Goal: Task Accomplishment & Management: Manage account settings

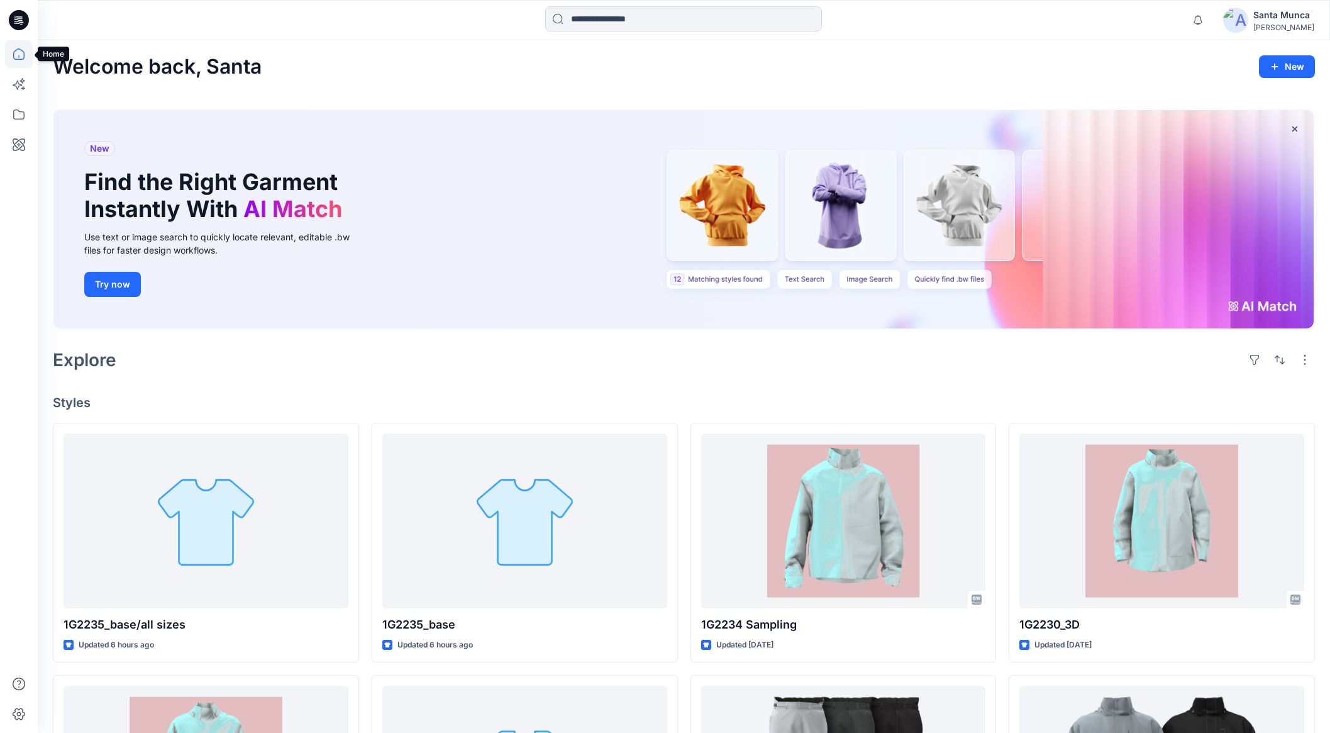
click at [16, 53] on icon at bounding box center [19, 54] width 28 height 28
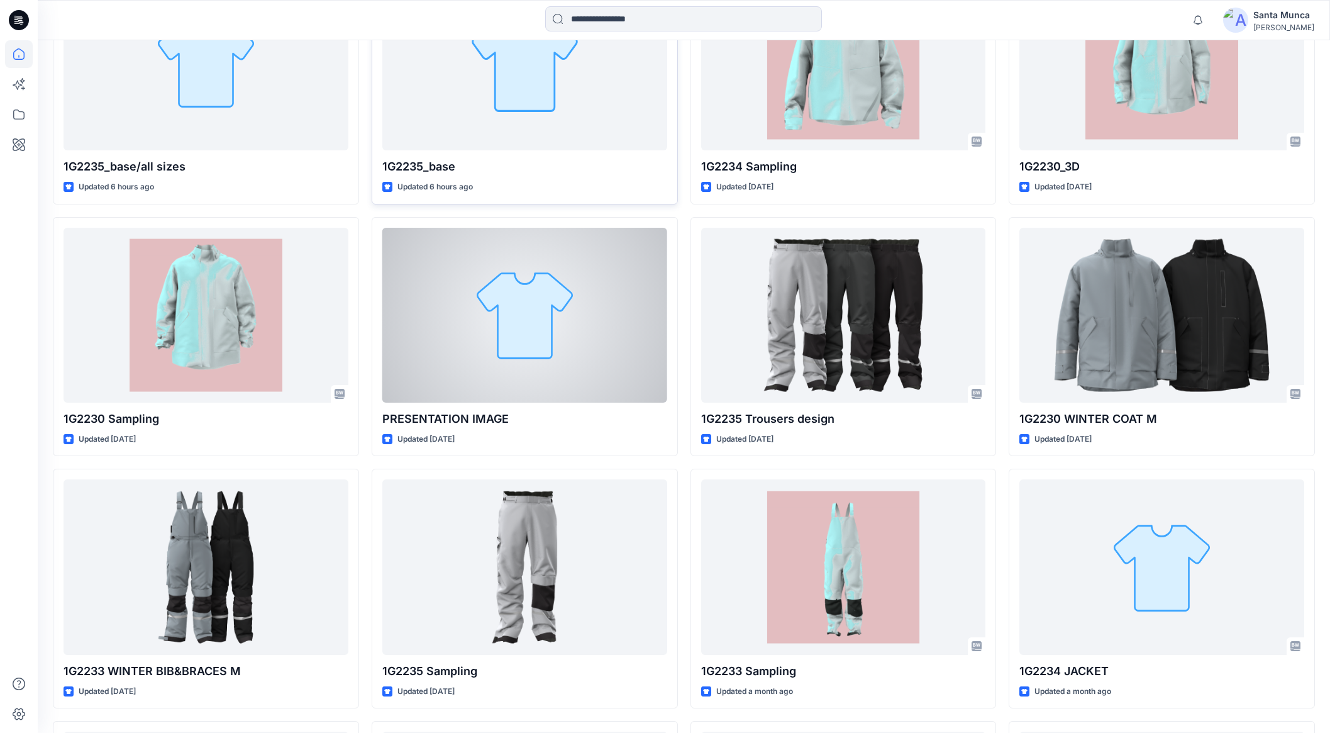
scroll to position [343, 0]
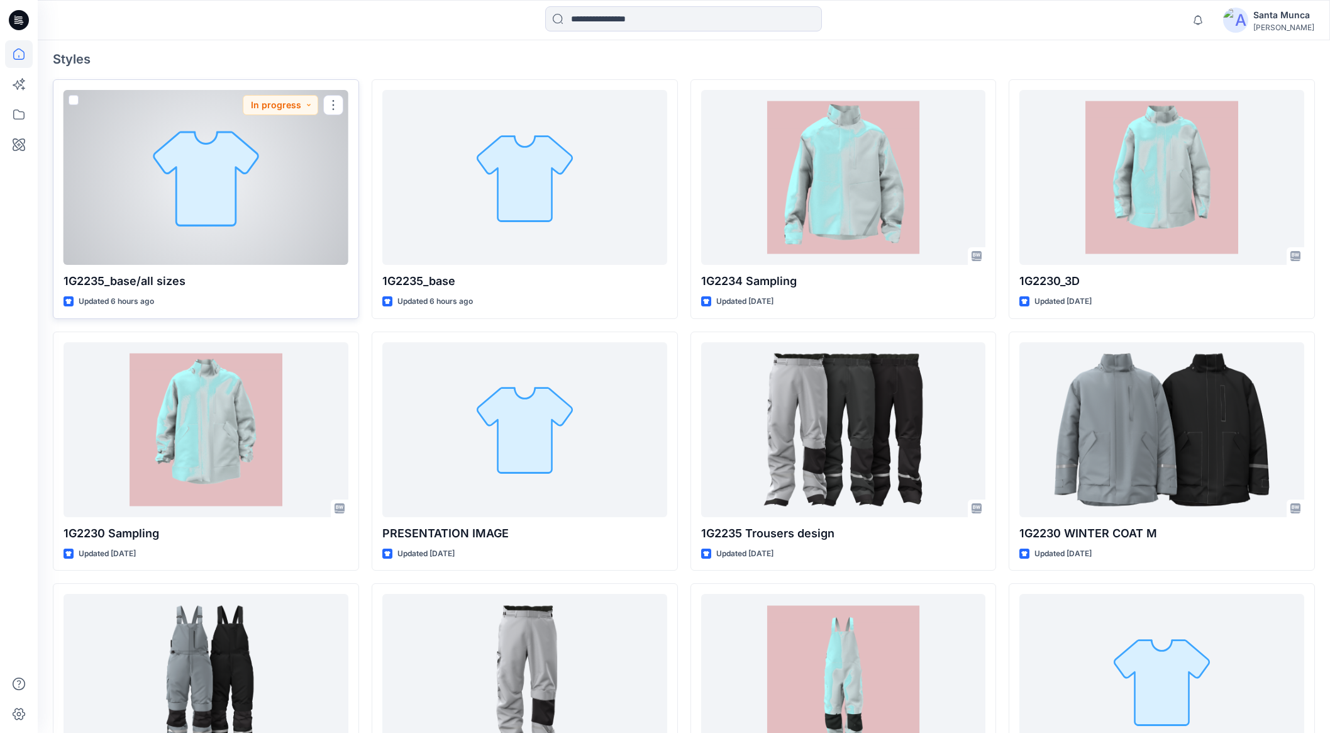
click at [189, 265] on div "1G2235_base/all sizes Updated 6 hours ago In progress" at bounding box center [206, 199] width 306 height 240
click at [198, 279] on p "1G2235_base/all sizes" at bounding box center [206, 281] width 285 height 18
click at [170, 279] on p "1G2235_base/all sizes" at bounding box center [206, 281] width 285 height 18
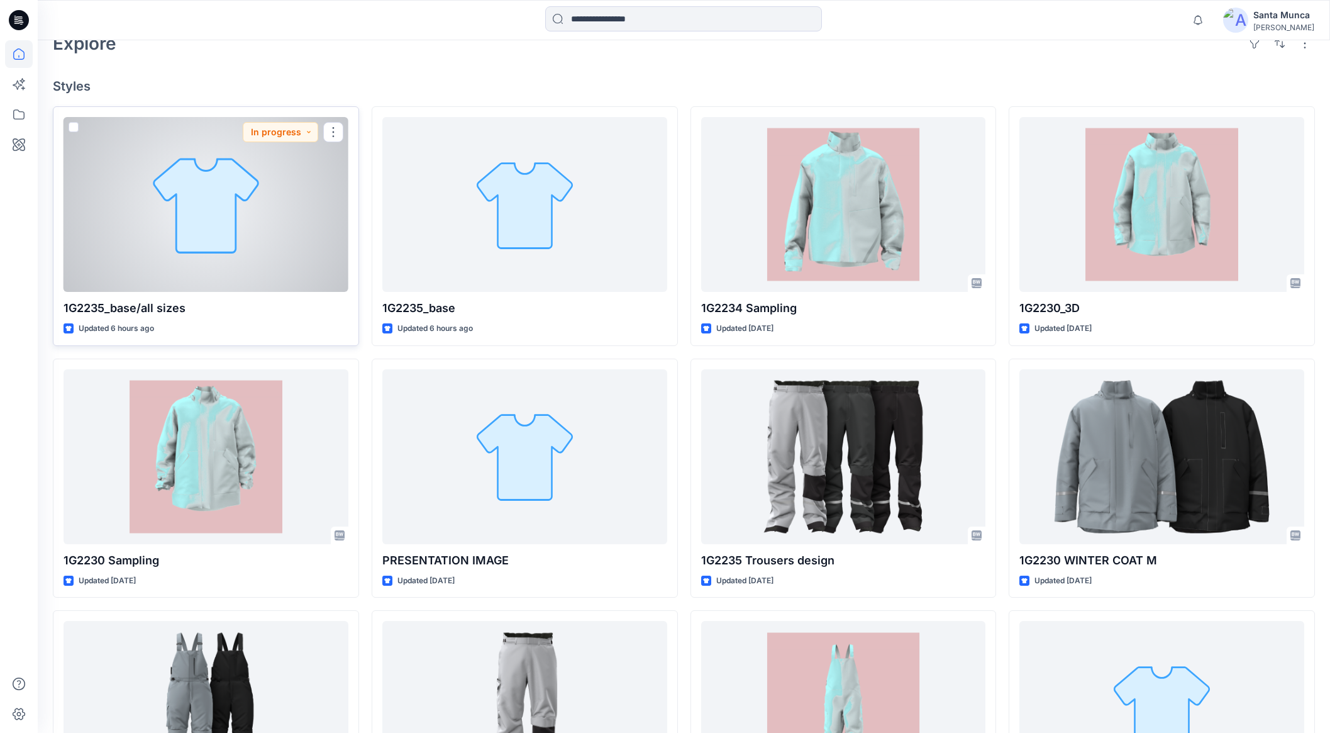
scroll to position [162, 0]
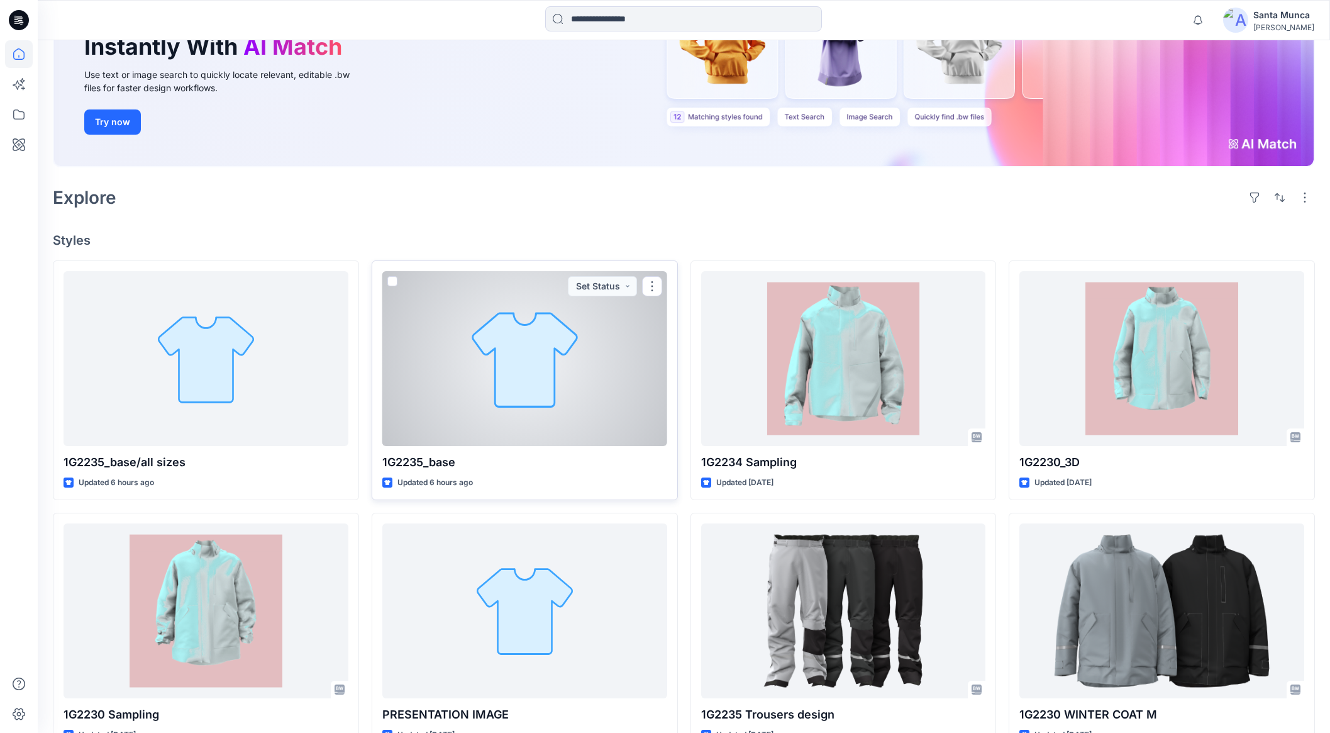
click at [669, 406] on div "1G2235_base Updated 6 hours ago Set Status" at bounding box center [525, 380] width 306 height 240
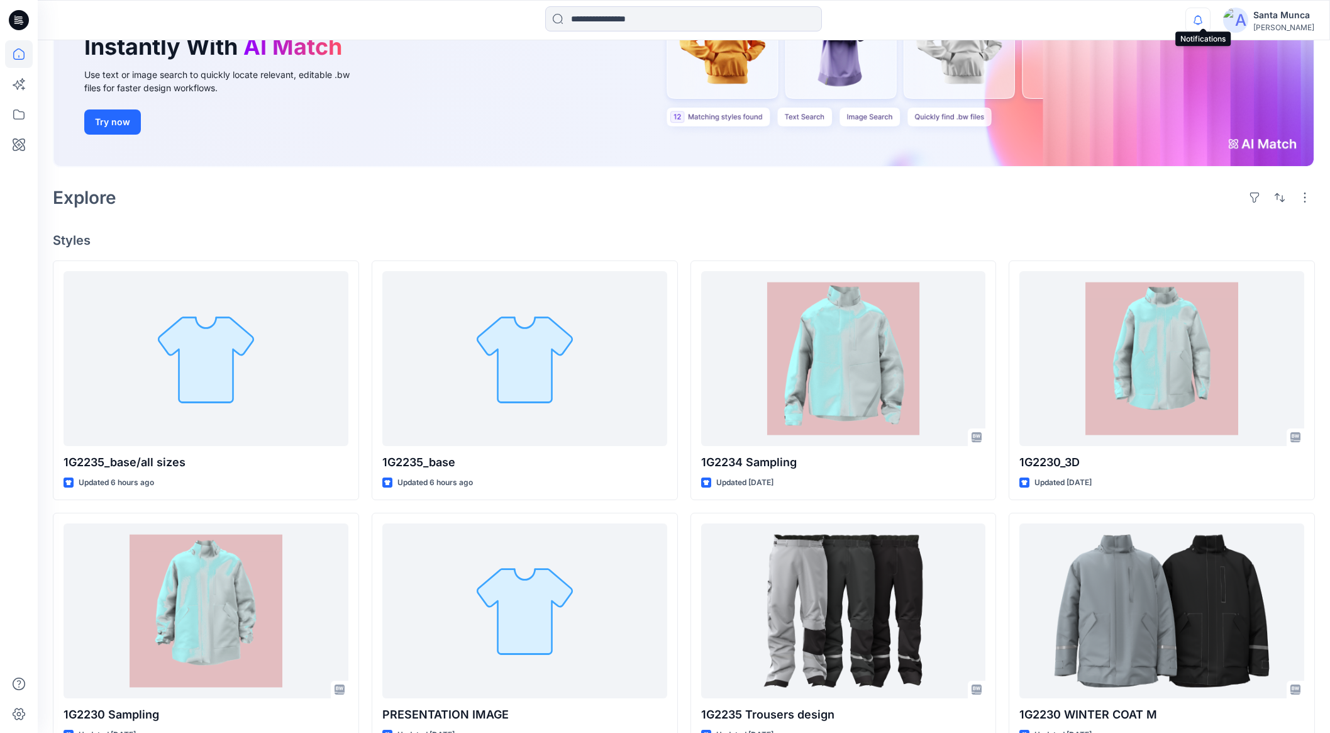
click at [1203, 20] on icon "button" at bounding box center [1198, 20] width 24 height 25
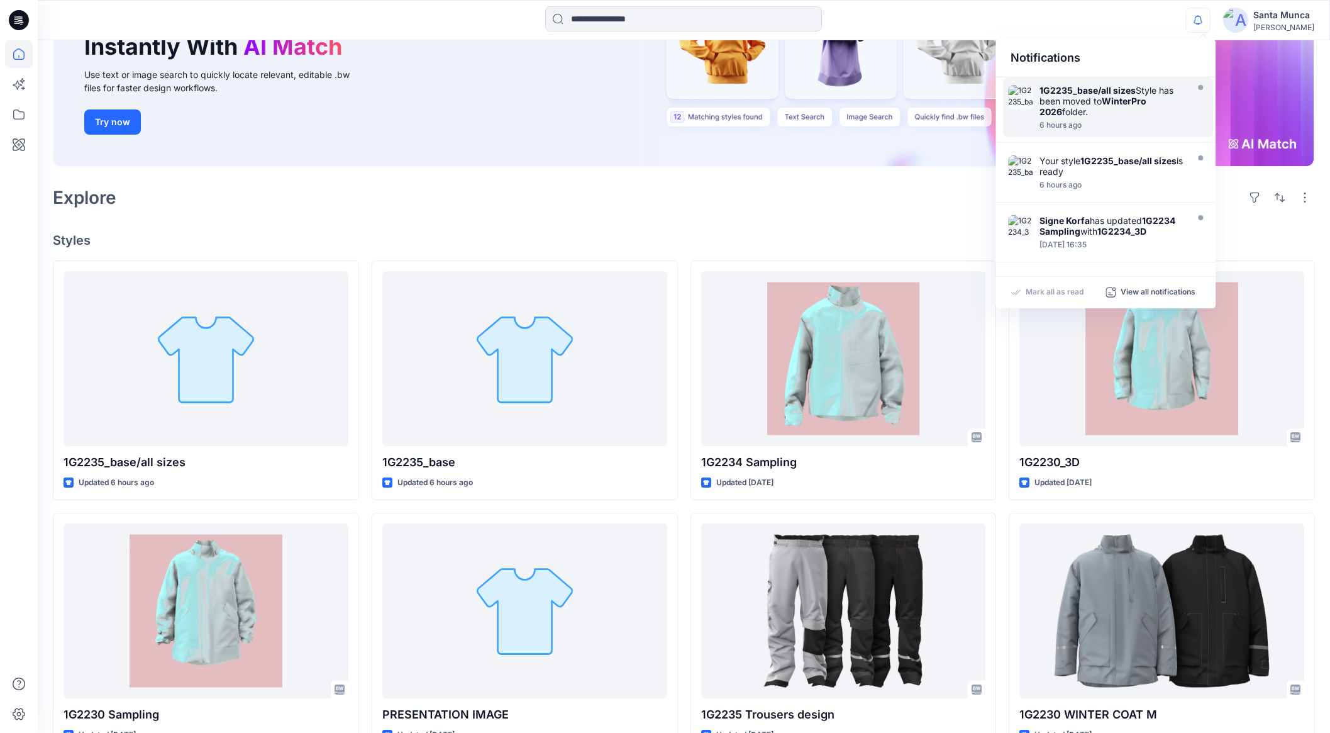
click at [1118, 108] on div "1G2235_base/all sizes Style has been moved to WinterPro 2026 folder." at bounding box center [1112, 101] width 145 height 32
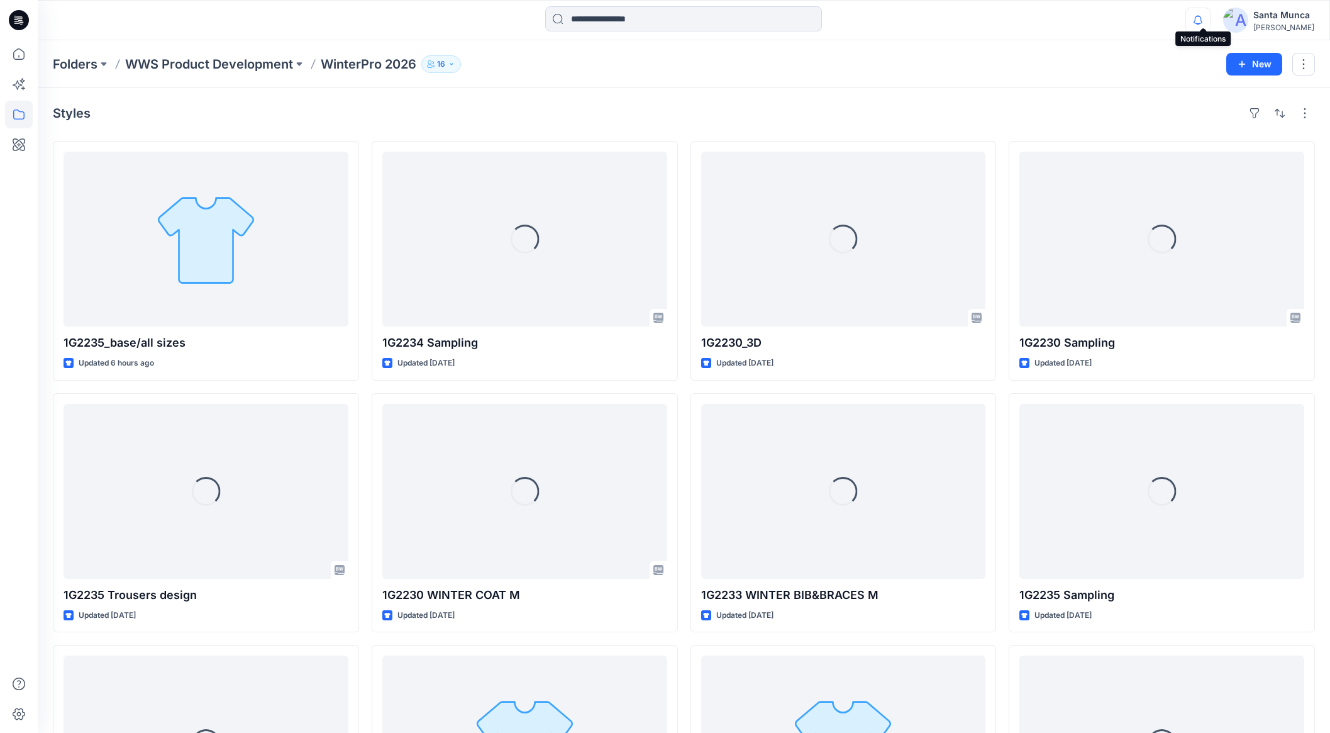
click at [1203, 28] on icon "button" at bounding box center [1198, 20] width 24 height 25
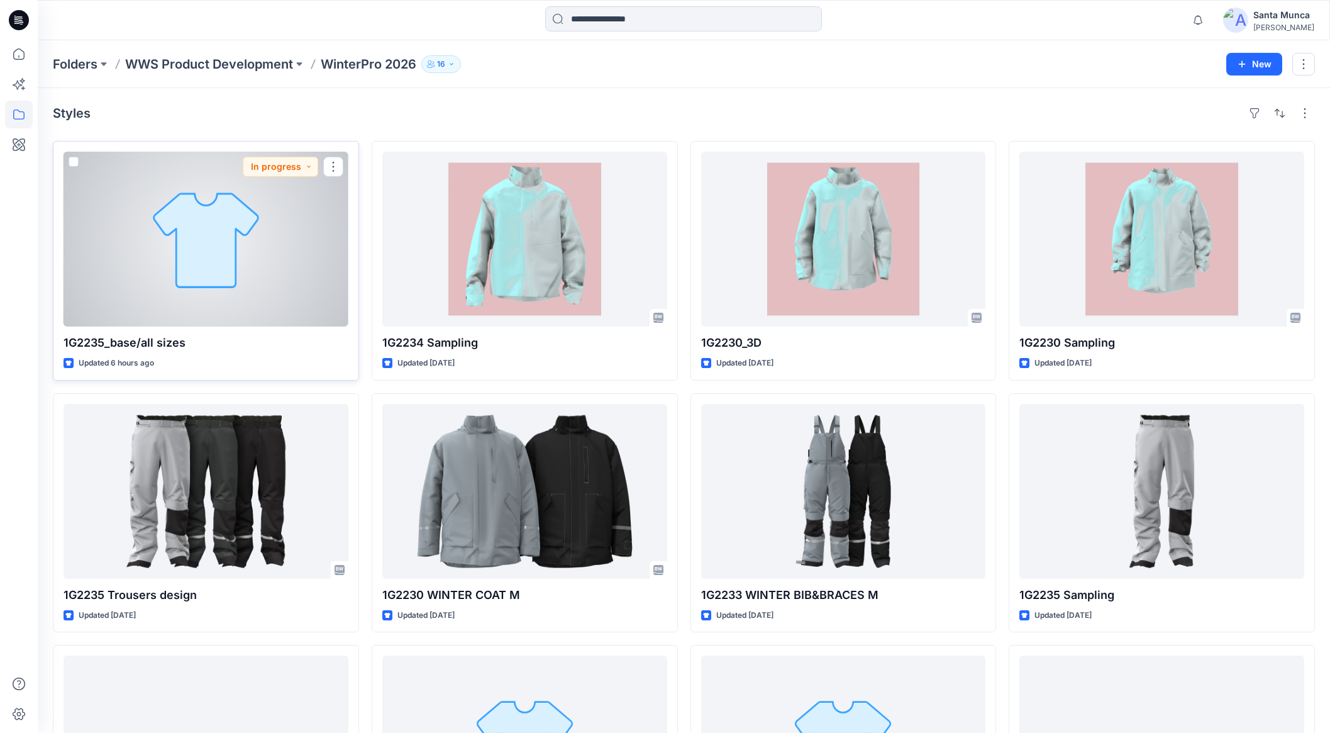
click at [154, 225] on div at bounding box center [206, 239] width 285 height 175
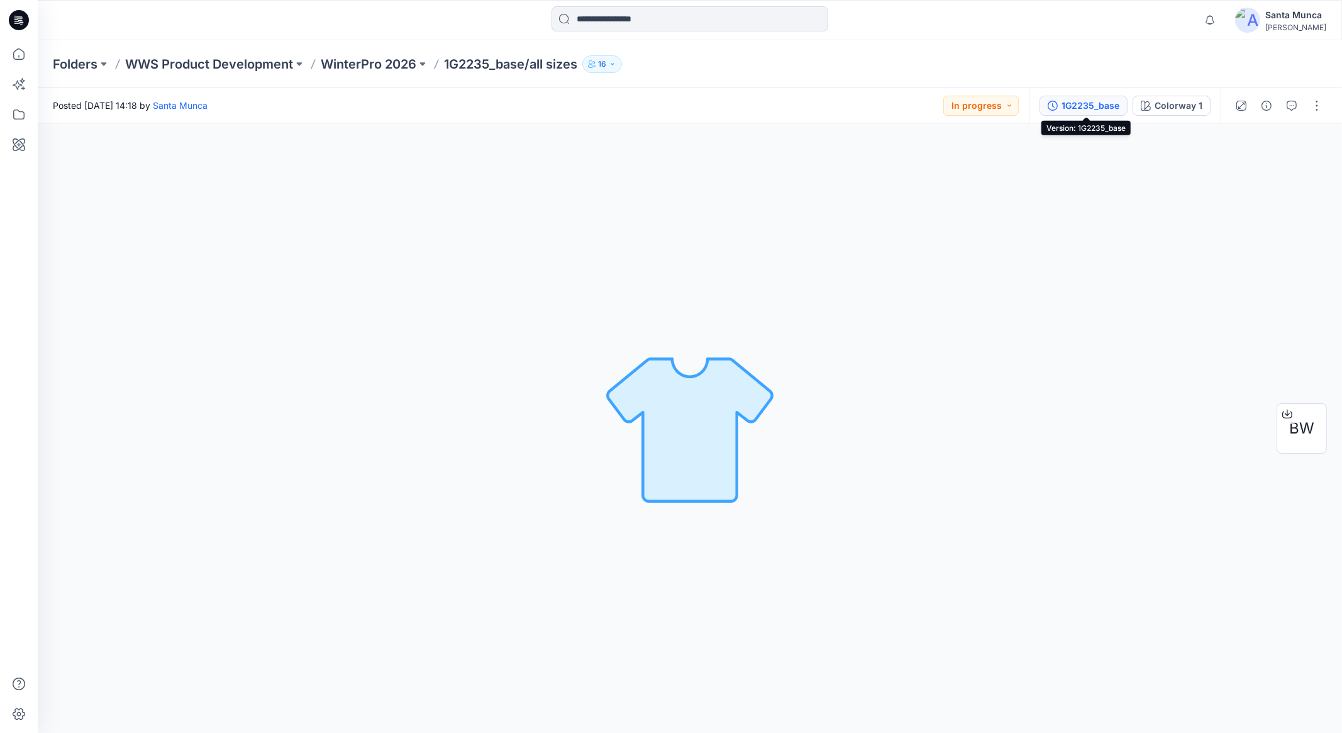
click at [1098, 111] on div "1G2235_base" at bounding box center [1091, 106] width 58 height 14
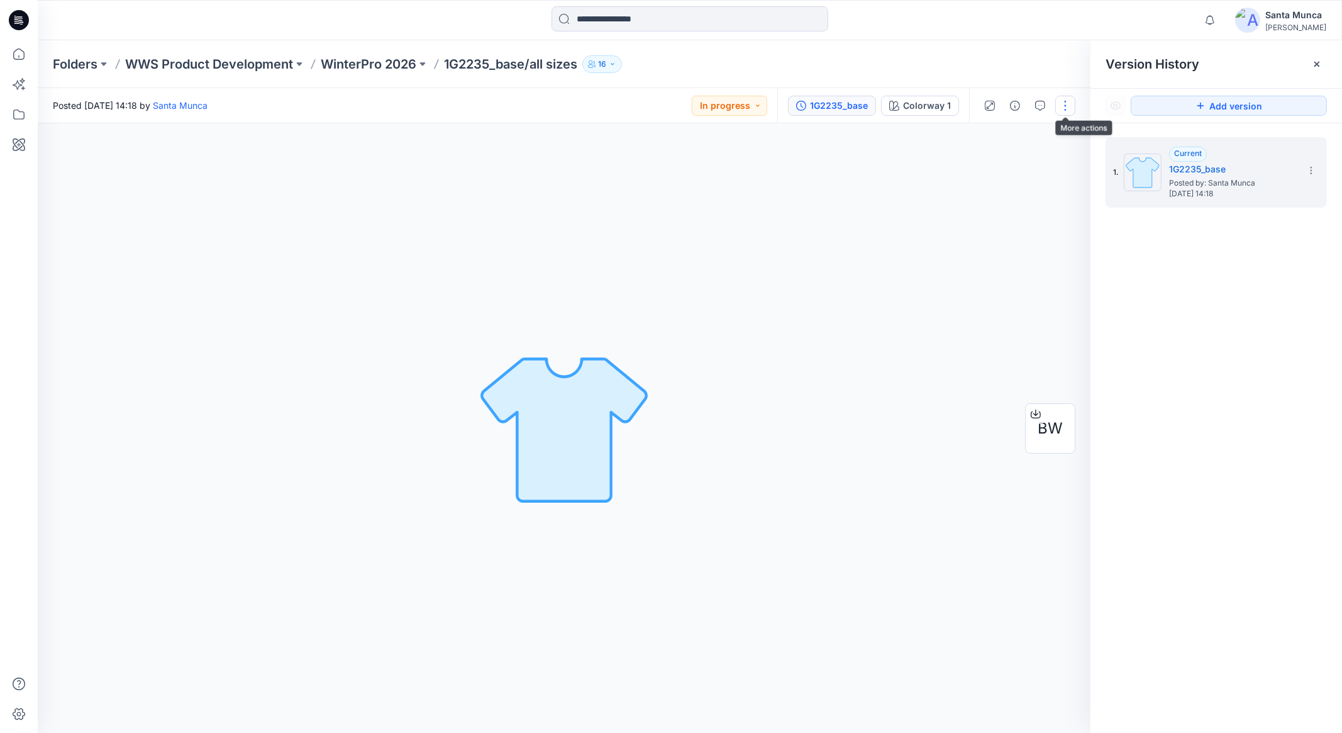
click at [1070, 111] on button "button" at bounding box center [1065, 106] width 20 height 20
click at [1026, 175] on button "Edit" at bounding box center [1013, 169] width 116 height 23
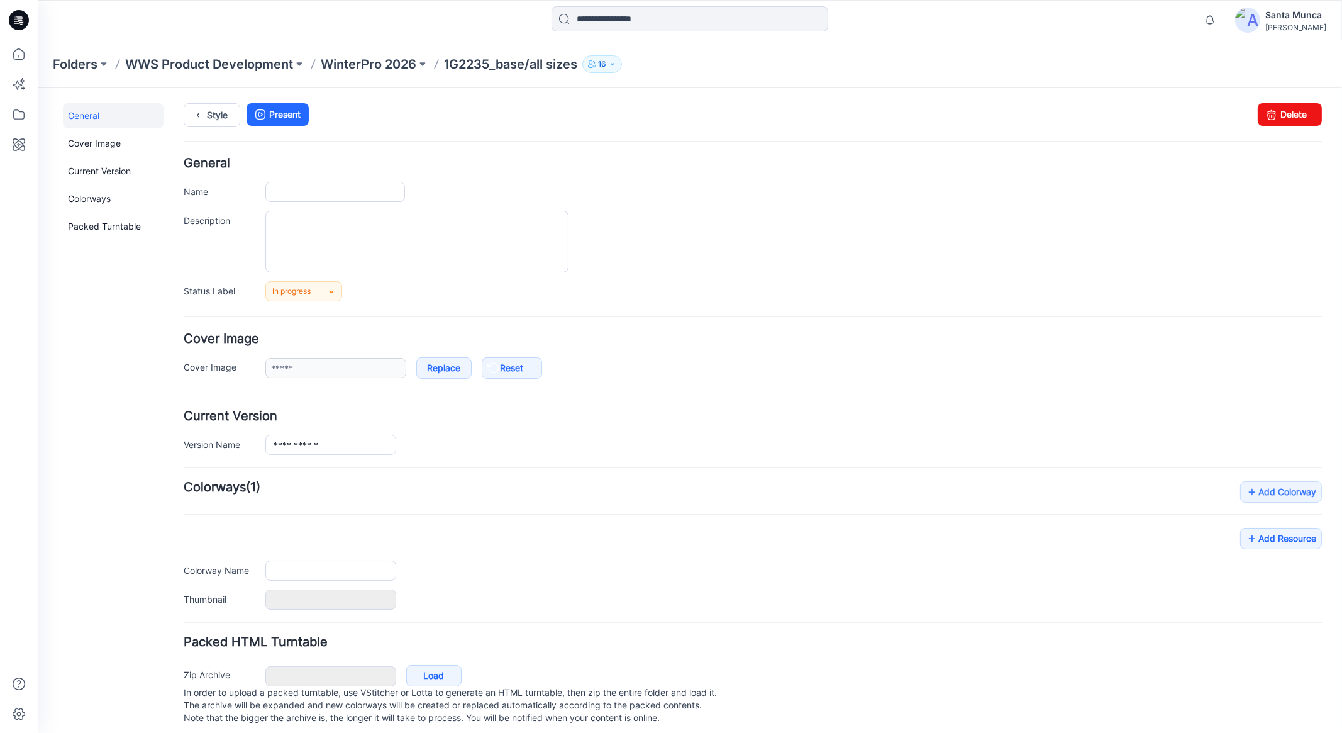
scroll to position [18, 0]
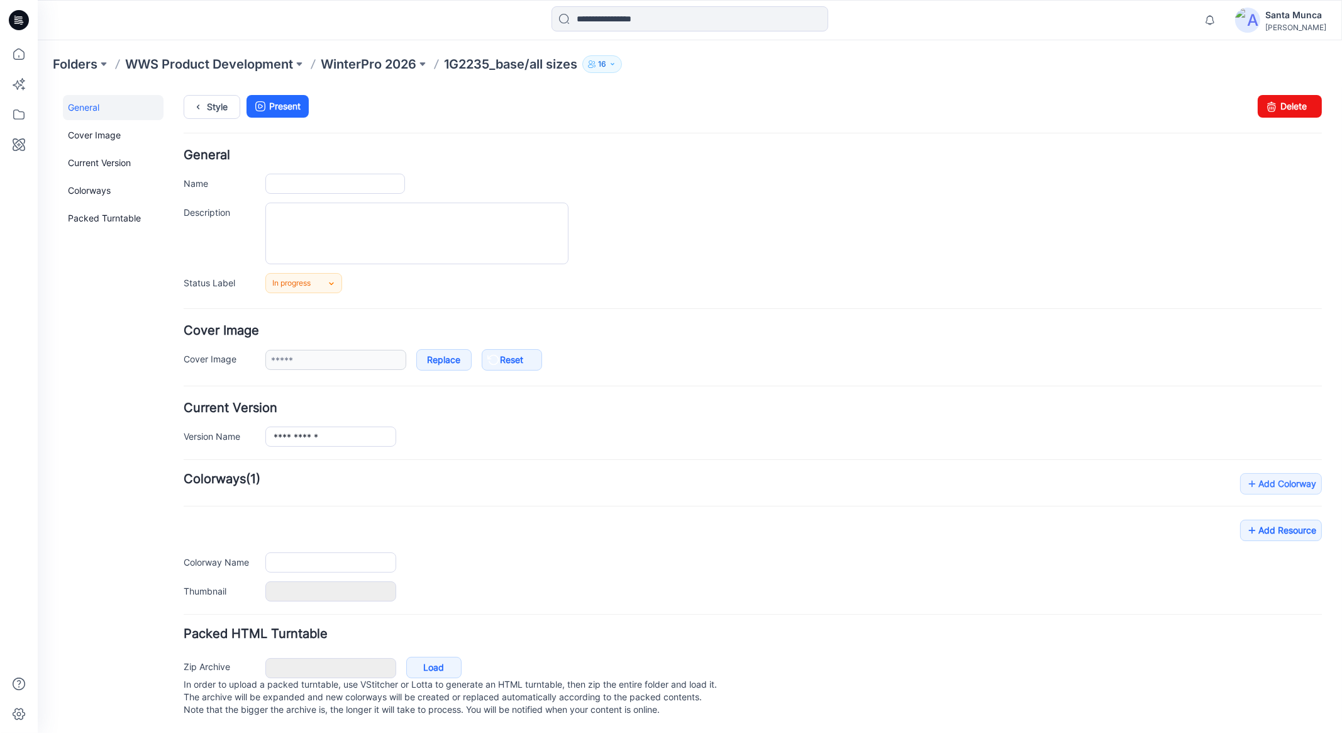
type input "**********"
type textarea "**********"
type input "**********"
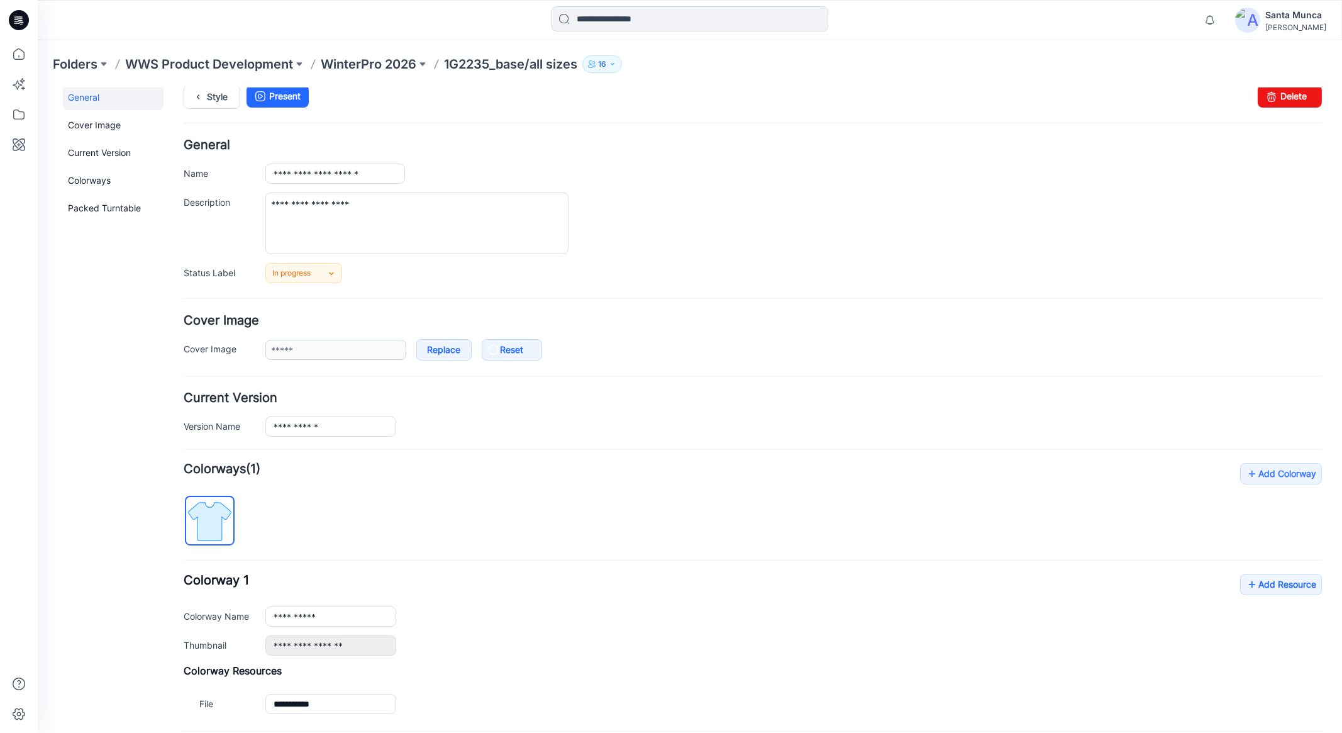
scroll to position [145, 0]
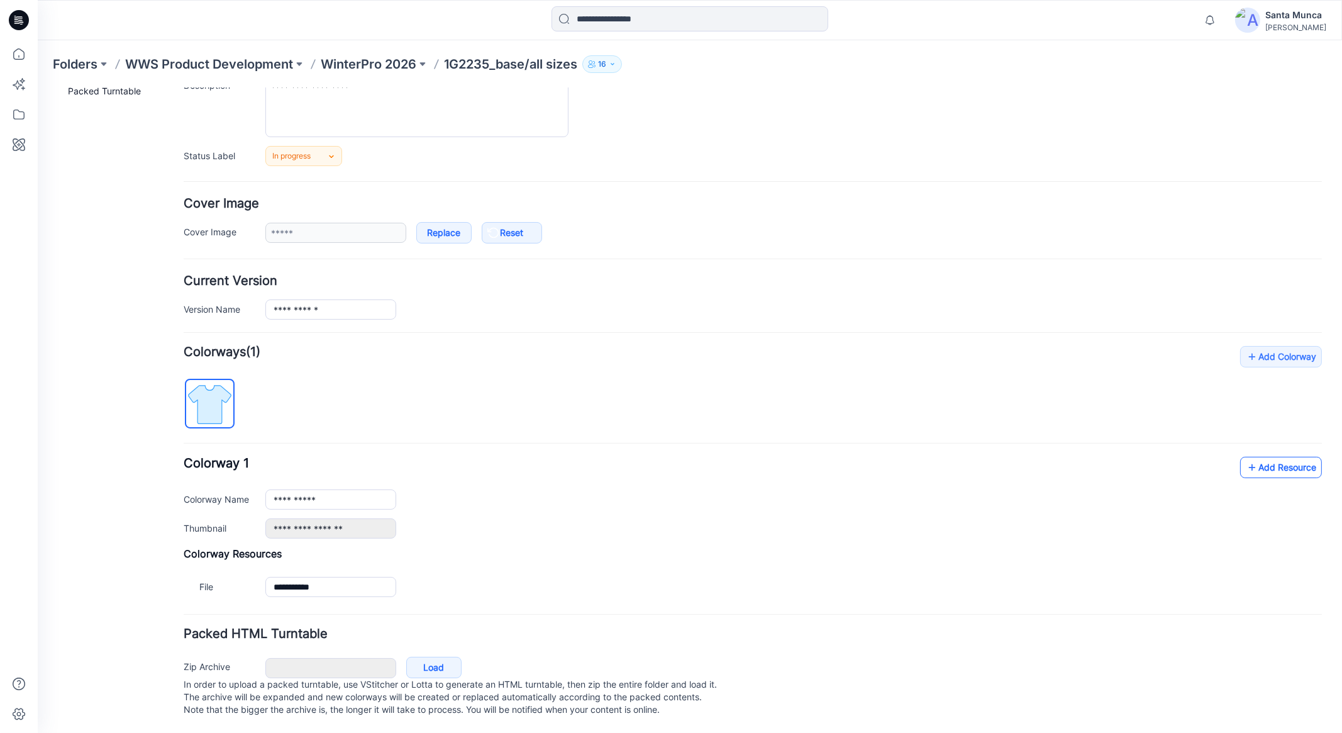
click at [1250, 456] on link "Add Resource" at bounding box center [1281, 466] width 82 height 21
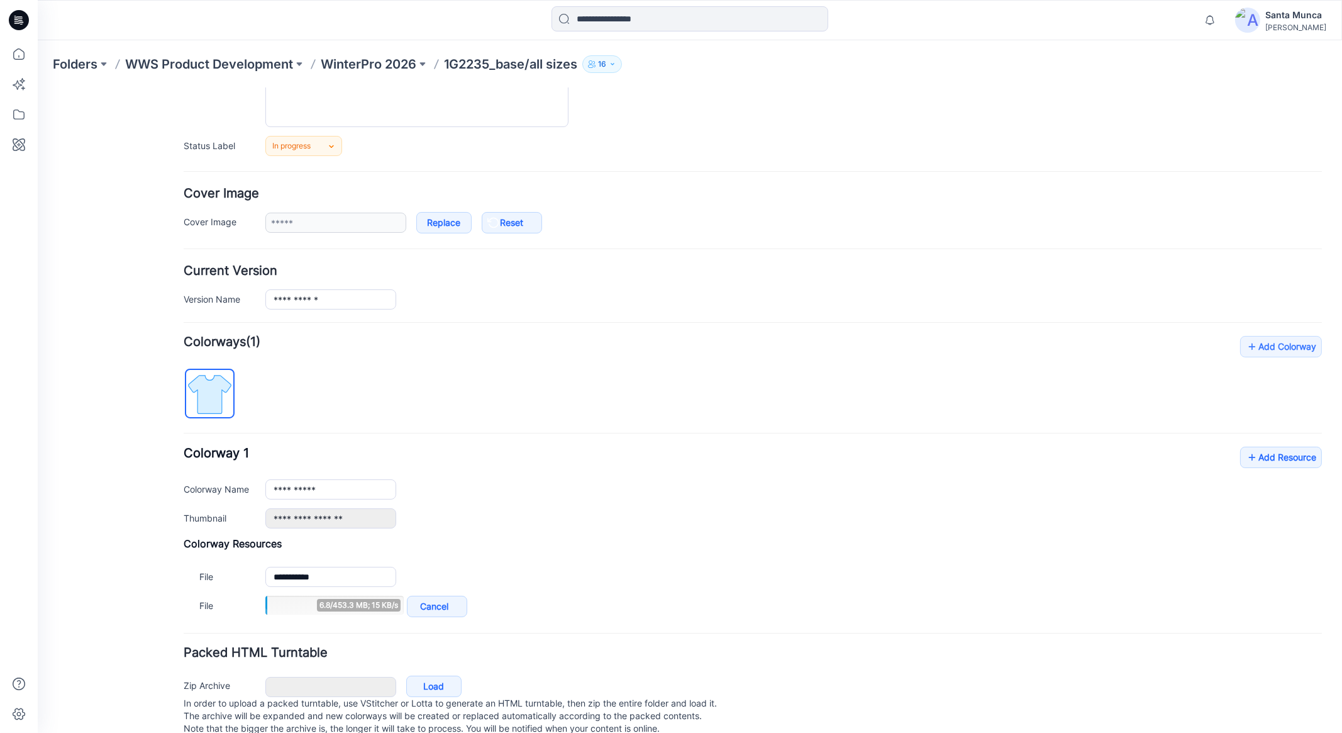
click at [122, 548] on div "General Cover Image Current Version Colorways Packed Turntable" at bounding box center [113, 354] width 101 height 794
click at [148, 455] on div "General Cover Image Current Version Colorways Packed Turntable" at bounding box center [113, 354] width 101 height 794
click at [110, 562] on div "General Cover Image Current Version Colorways Packed Turntable" at bounding box center [113, 354] width 101 height 794
click at [101, 543] on div "General Cover Image Current Version Colorways Packed Turntable" at bounding box center [113, 354] width 101 height 794
click at [152, 362] on div "General Cover Image Current Version Colorways Packed Turntable" at bounding box center [113, 354] width 101 height 794
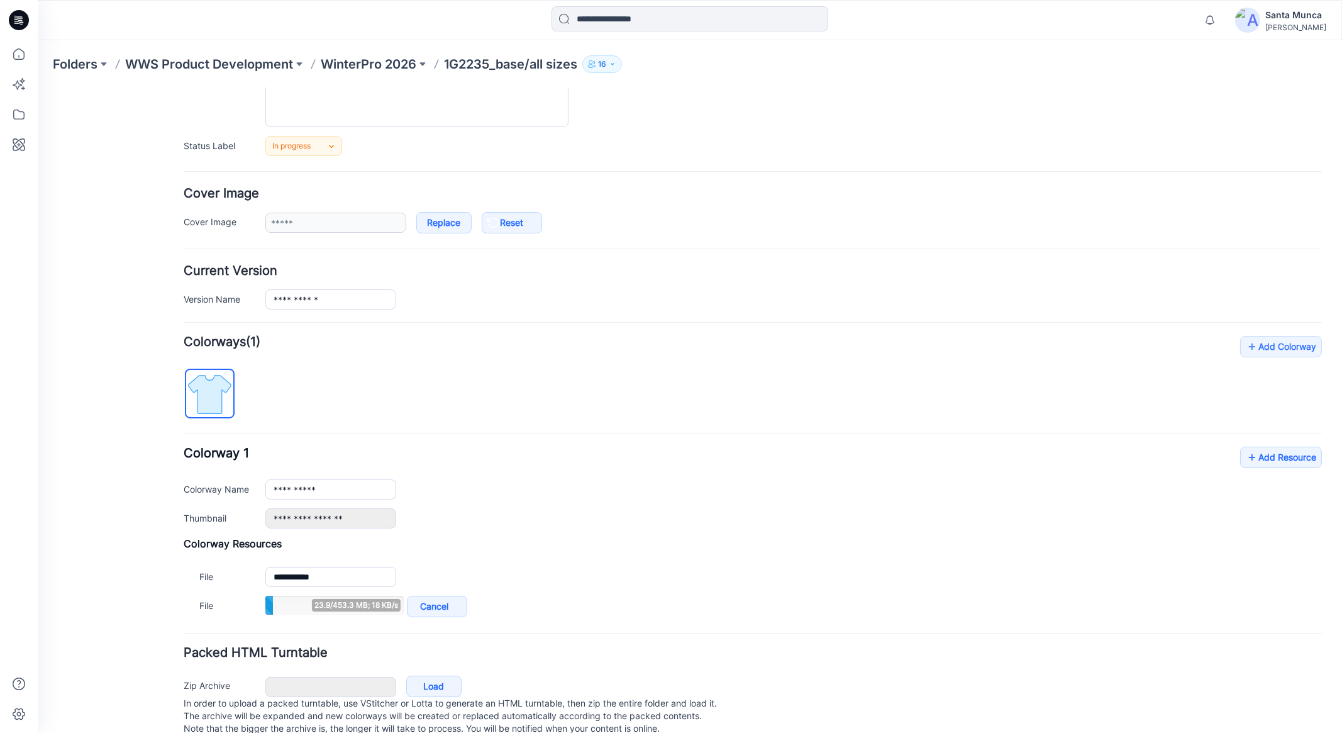
click at [94, 501] on div "General Cover Image Current Version Colorways Packed Turntable" at bounding box center [113, 354] width 101 height 794
click at [132, 509] on div "General Cover Image Current Version Colorways Packed Turntable" at bounding box center [113, 354] width 101 height 794
click at [157, 533] on div "General Cover Image Current Version Colorways Packed Turntable" at bounding box center [113, 354] width 101 height 794
